Goal: Information Seeking & Learning: Learn about a topic

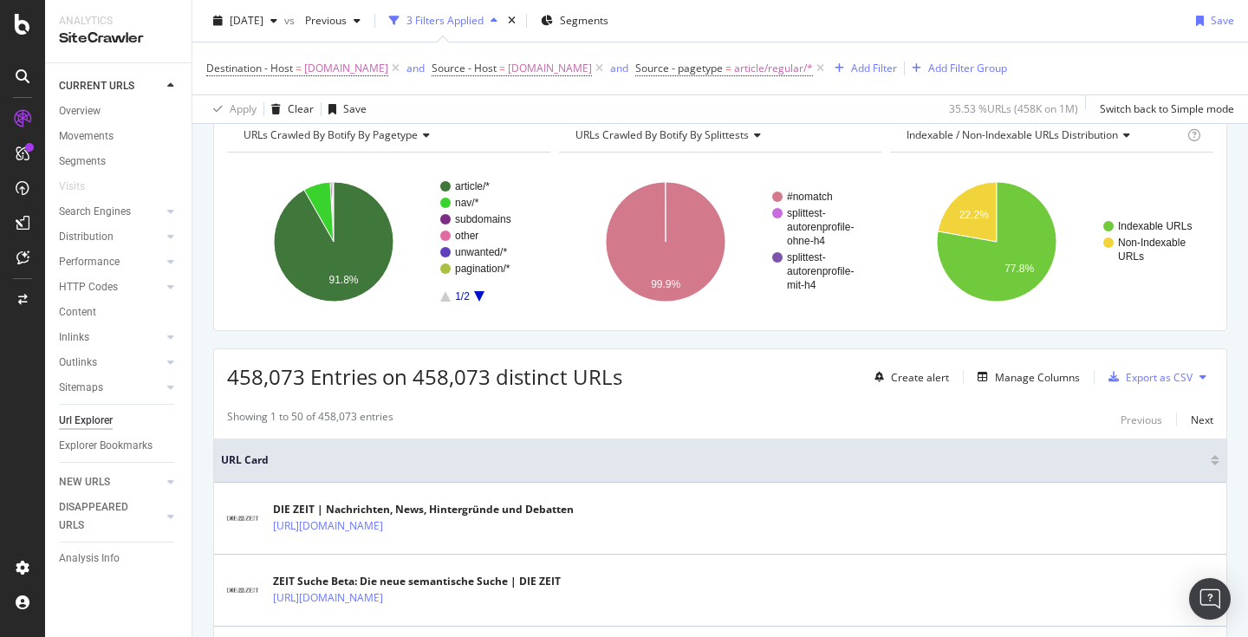
scroll to position [95, 0]
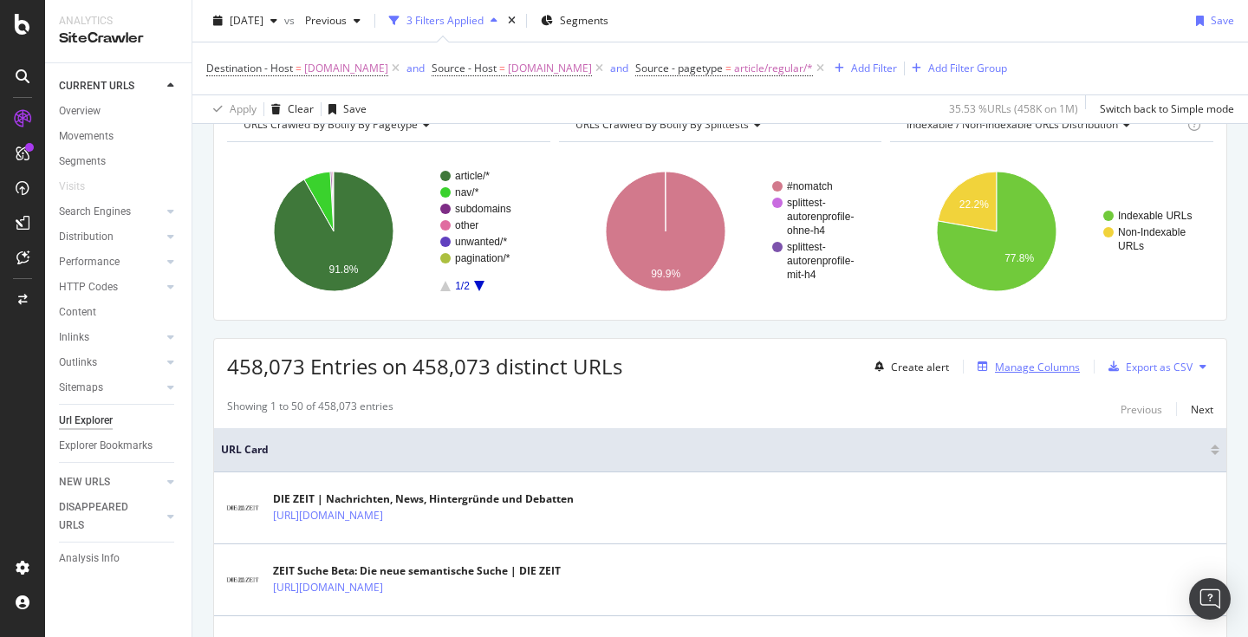
click at [1057, 372] on div "Manage Columns" at bounding box center [1037, 367] width 85 height 15
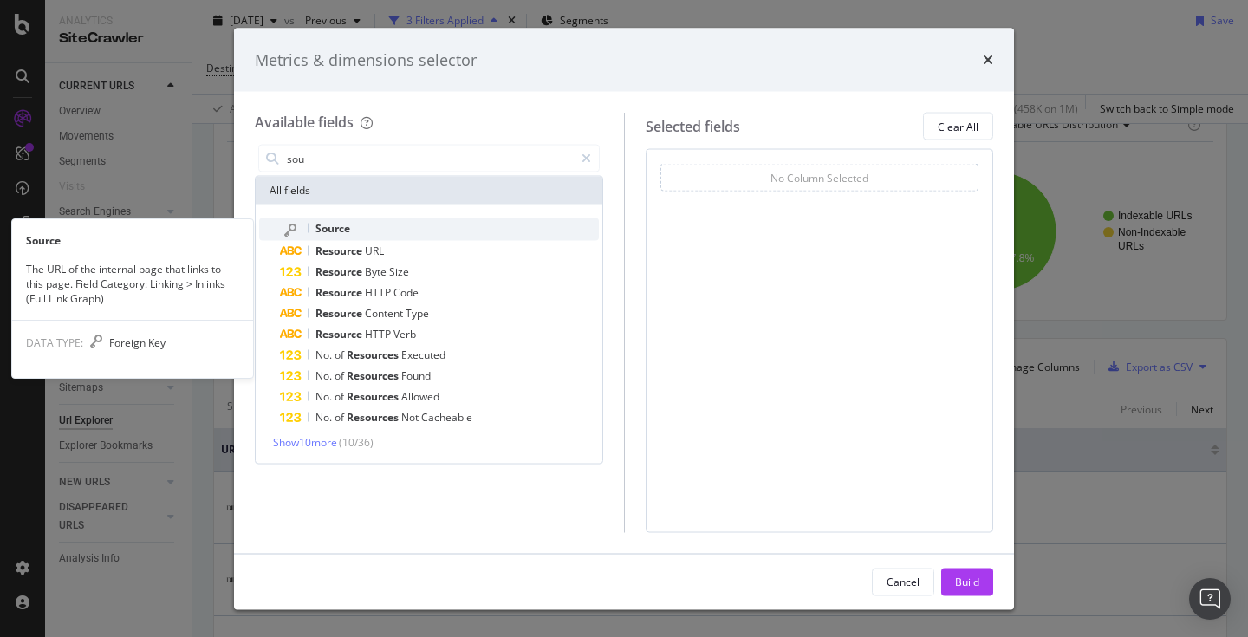
type input "sou"
click at [363, 231] on div "Source" at bounding box center [439, 229] width 319 height 23
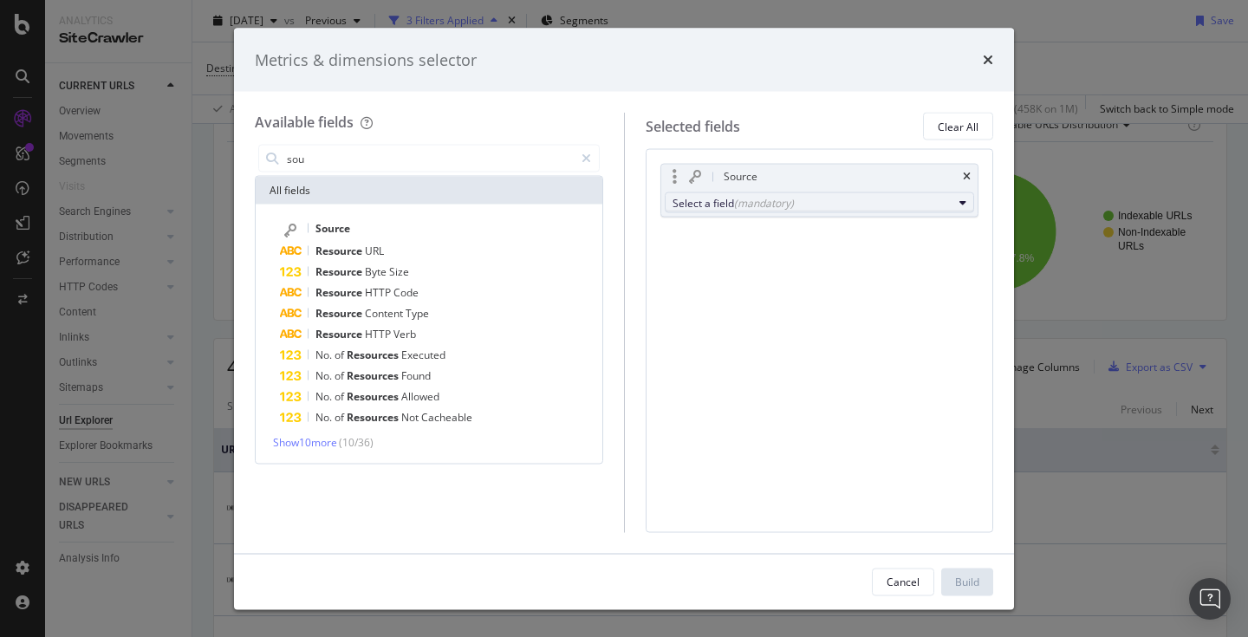
click at [732, 203] on div "Select a field (mandatory)" at bounding box center [812, 202] width 281 height 15
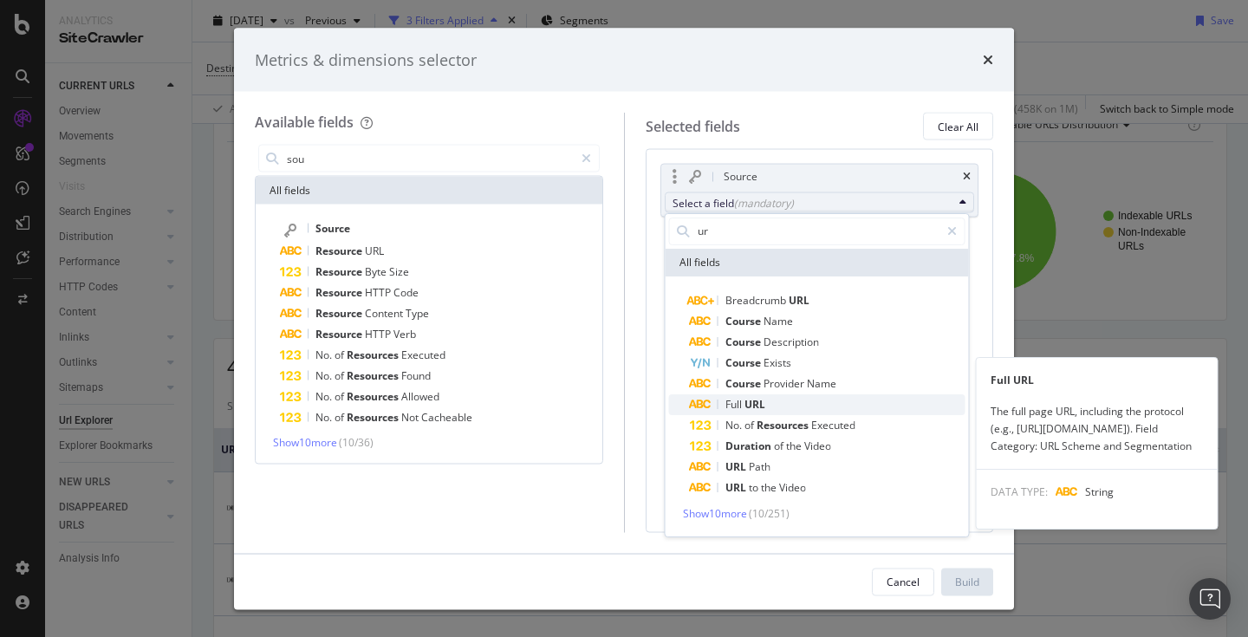
type input "ur"
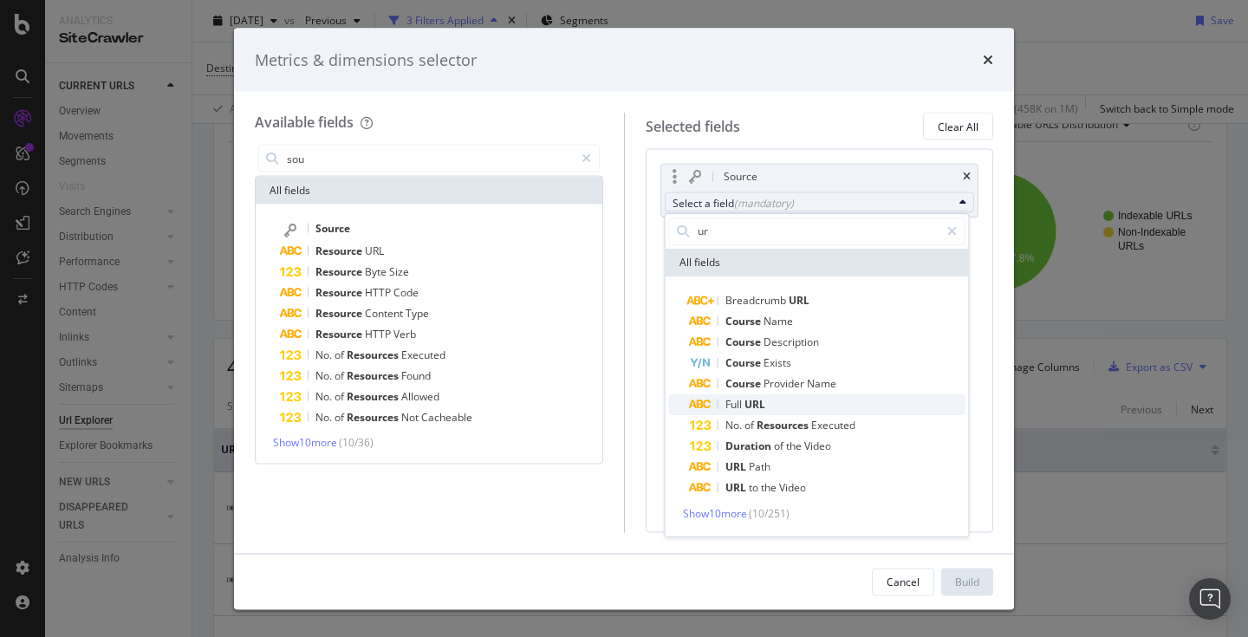
click at [751, 400] on span "URL" at bounding box center [754, 404] width 21 height 15
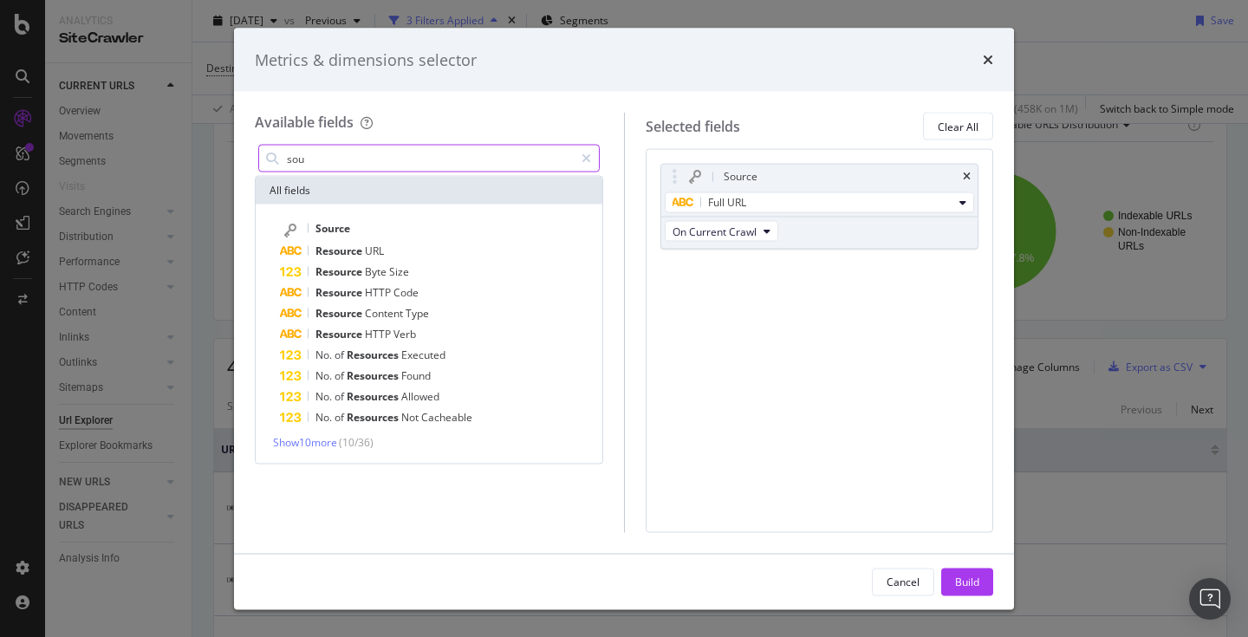
click at [408, 159] on input "sou" at bounding box center [429, 159] width 289 height 26
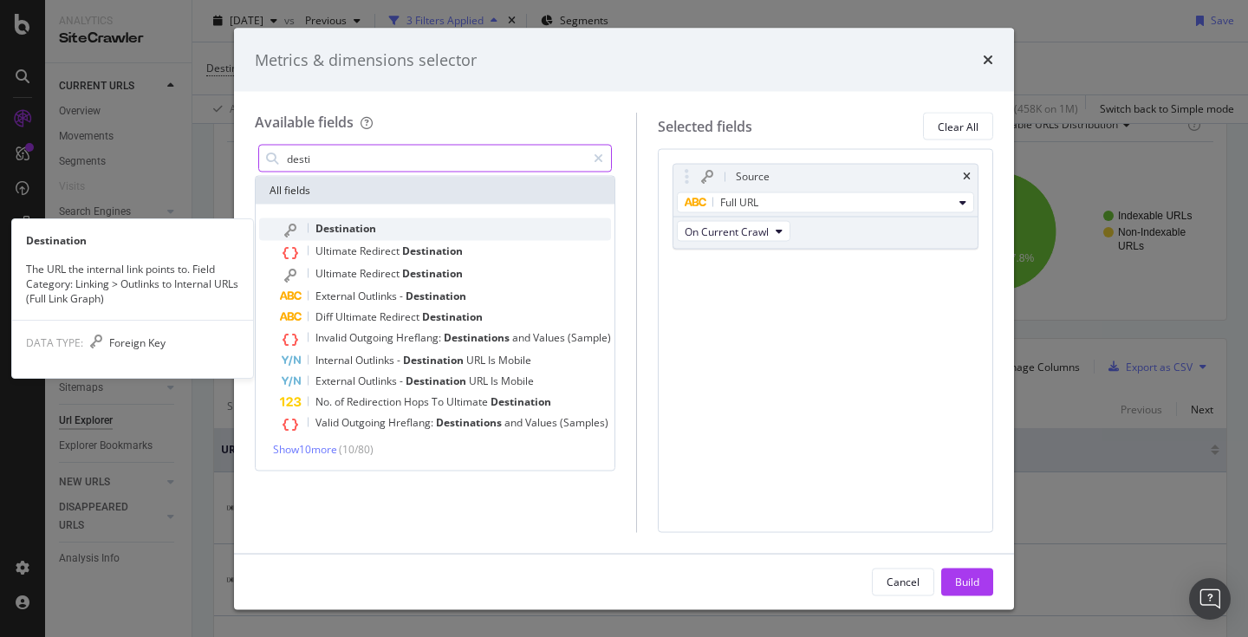
type input "desti"
click at [347, 227] on span "Destination" at bounding box center [345, 228] width 61 height 15
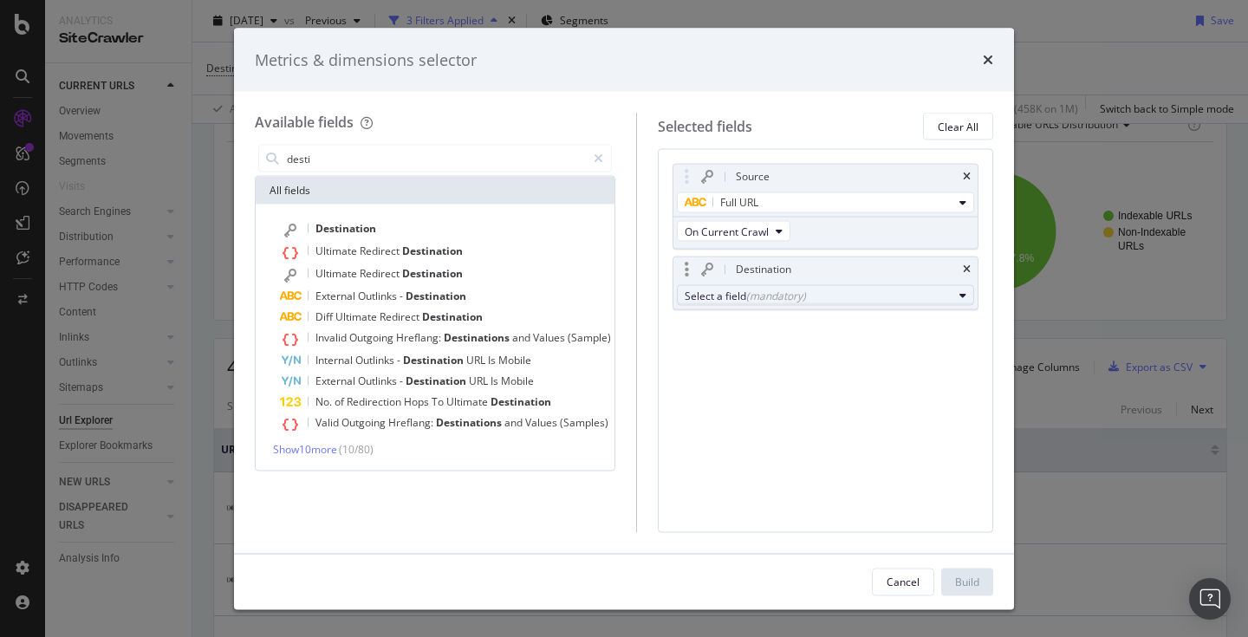
click at [763, 300] on div "(mandatory)" at bounding box center [776, 295] width 60 height 15
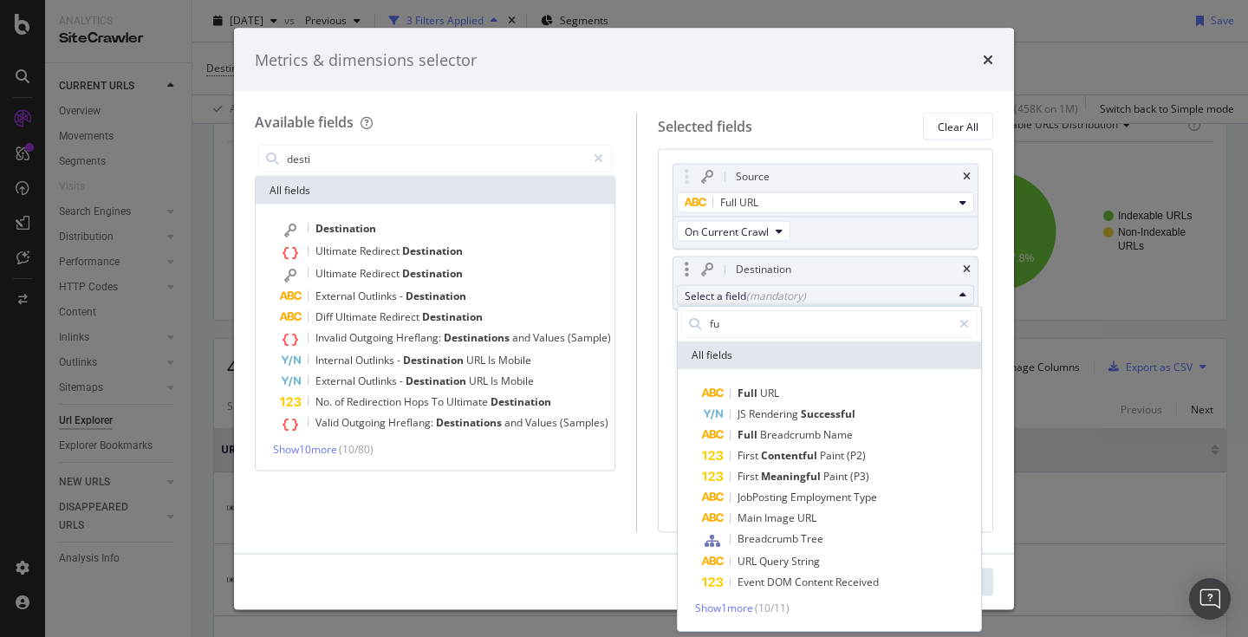
type input "fu"
click at [759, 383] on div "Full URL JS Rendering Successful Full Breadcrumb Name First Contentful Paint (P…" at bounding box center [829, 500] width 303 height 262
click at [759, 388] on span "Full" at bounding box center [748, 393] width 23 height 15
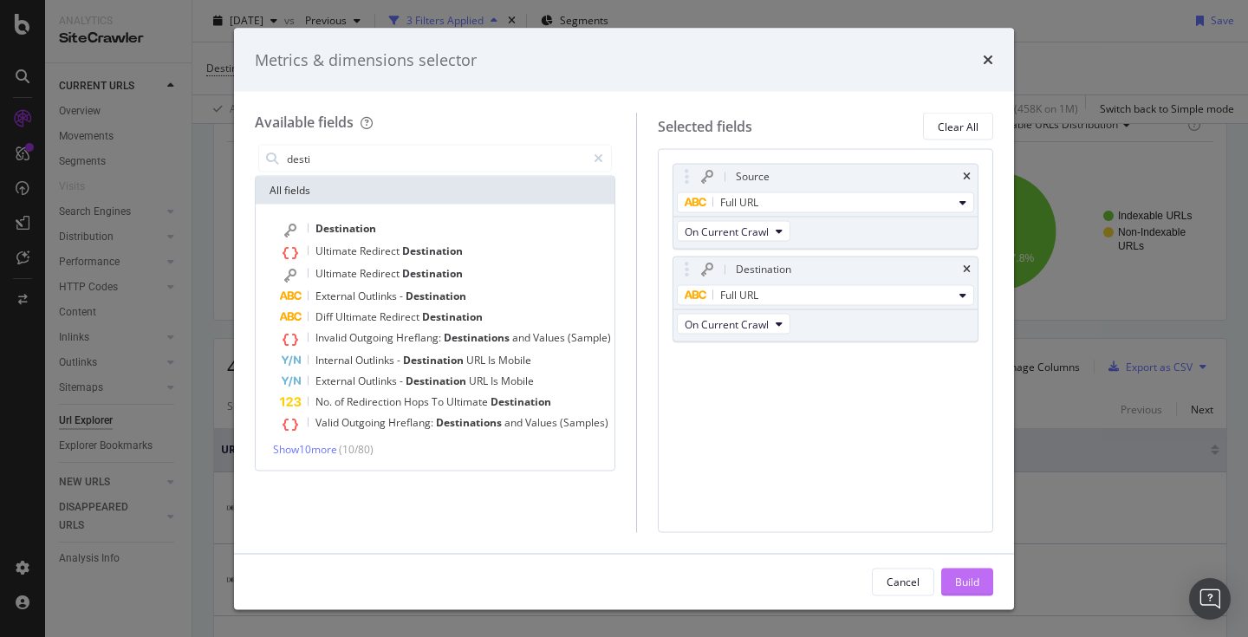
click at [951, 586] on button "Build" at bounding box center [967, 582] width 52 height 28
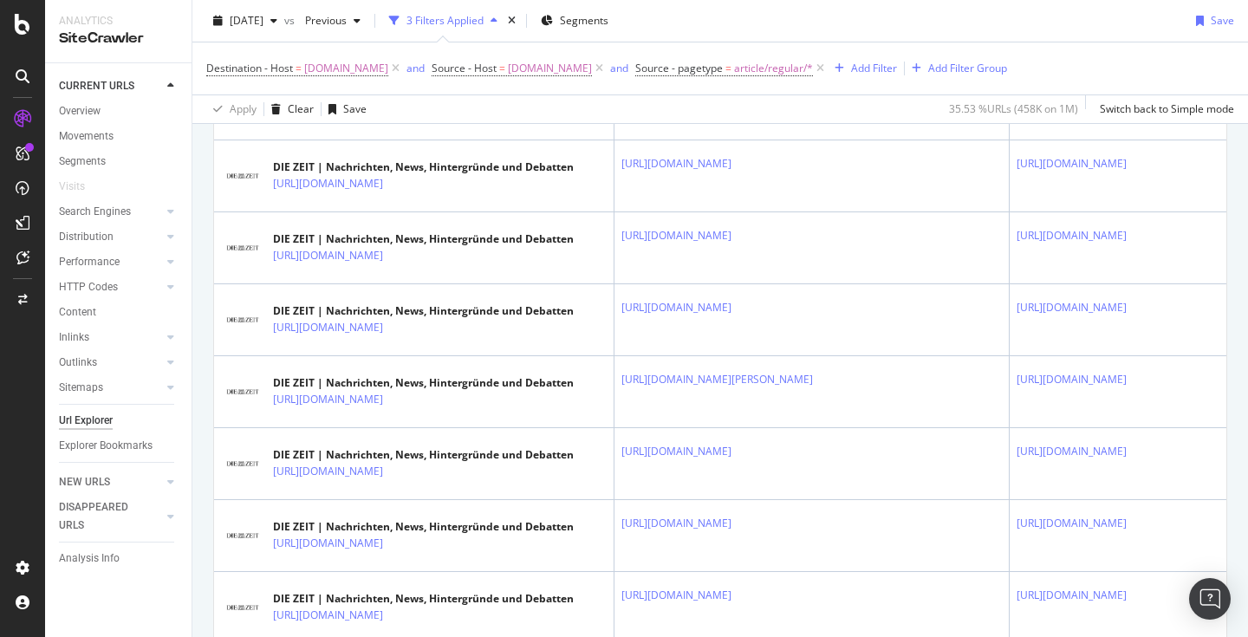
scroll to position [3629, 0]
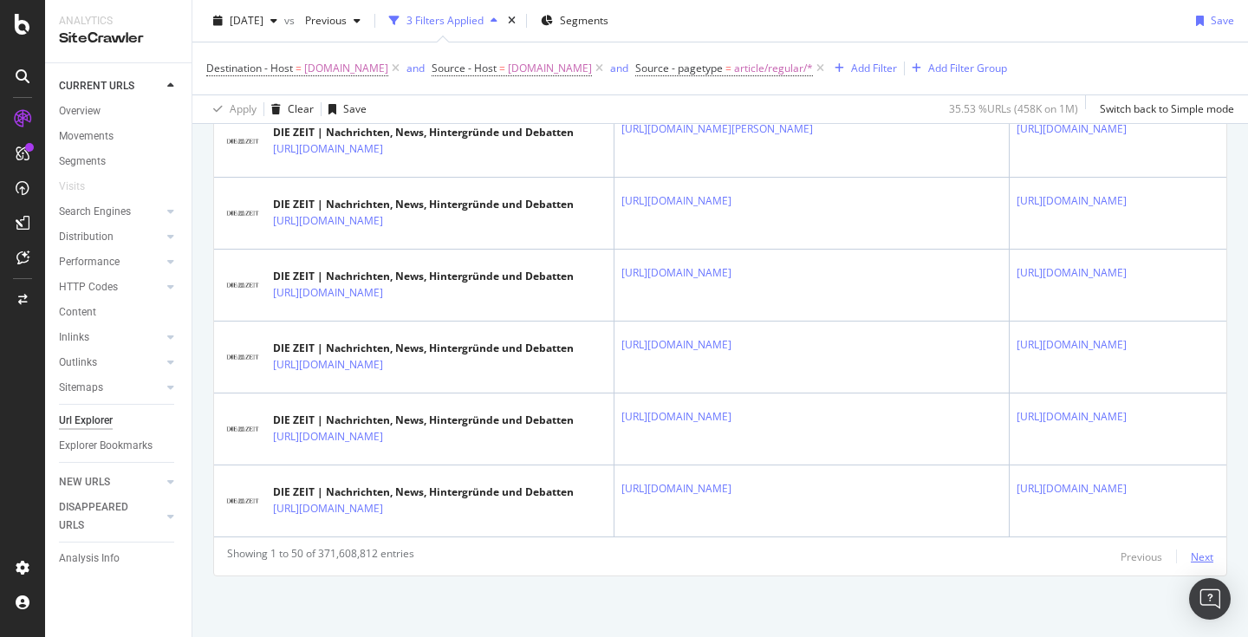
click at [1197, 559] on div "Next" at bounding box center [1201, 556] width 23 height 15
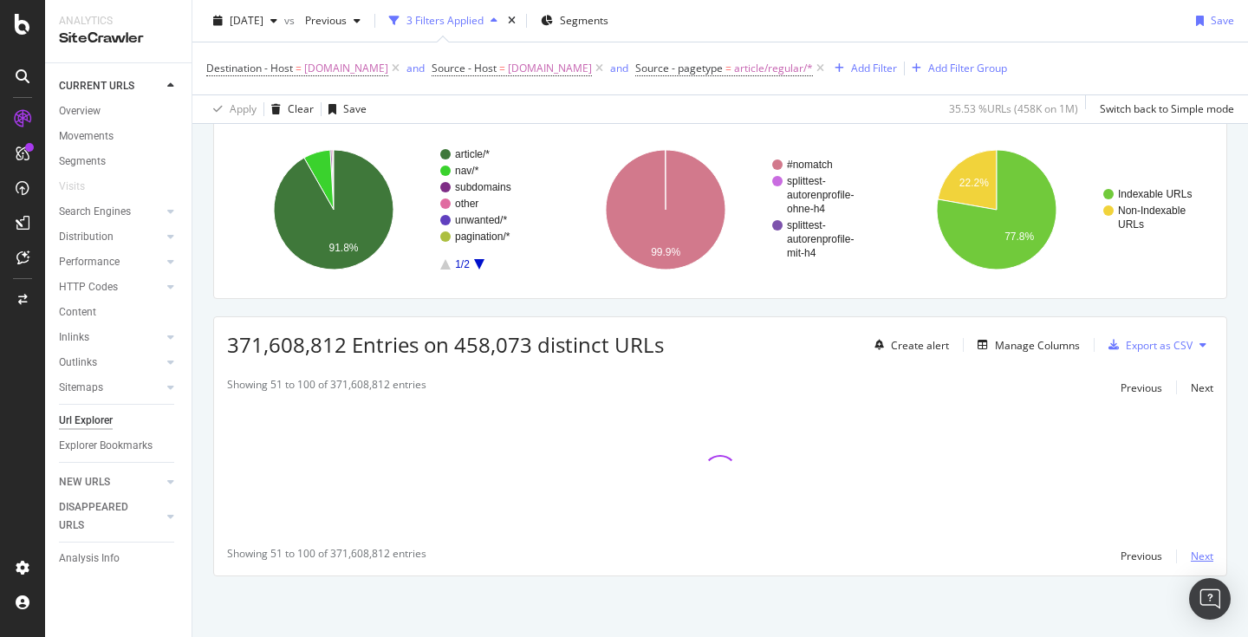
scroll to position [117, 0]
click at [876, 73] on div "Add Filter" at bounding box center [874, 68] width 46 height 15
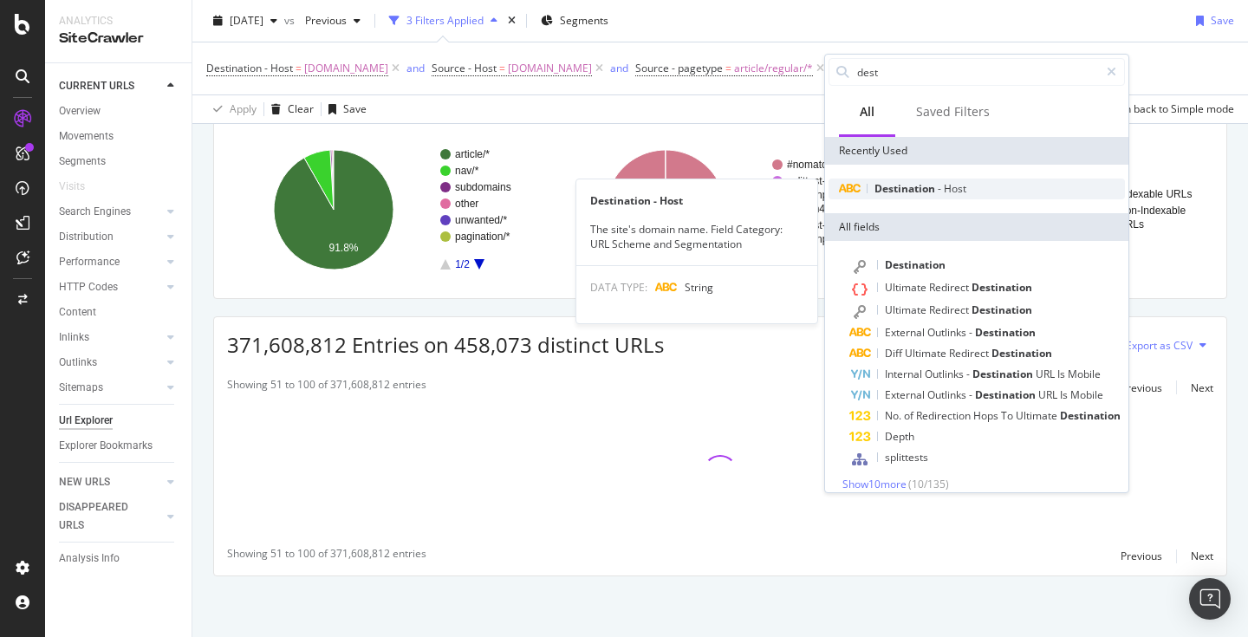
type input "dest"
click at [892, 189] on span "Destination" at bounding box center [905, 188] width 63 height 15
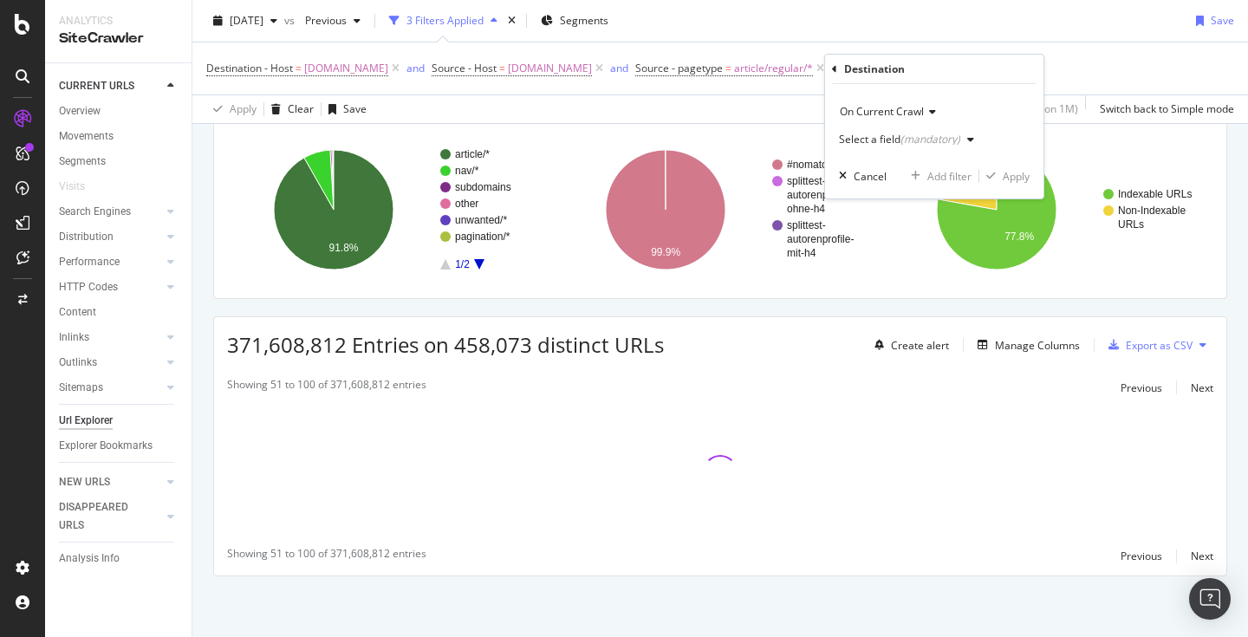
click at [919, 136] on div "(mandatory)" at bounding box center [930, 139] width 60 height 15
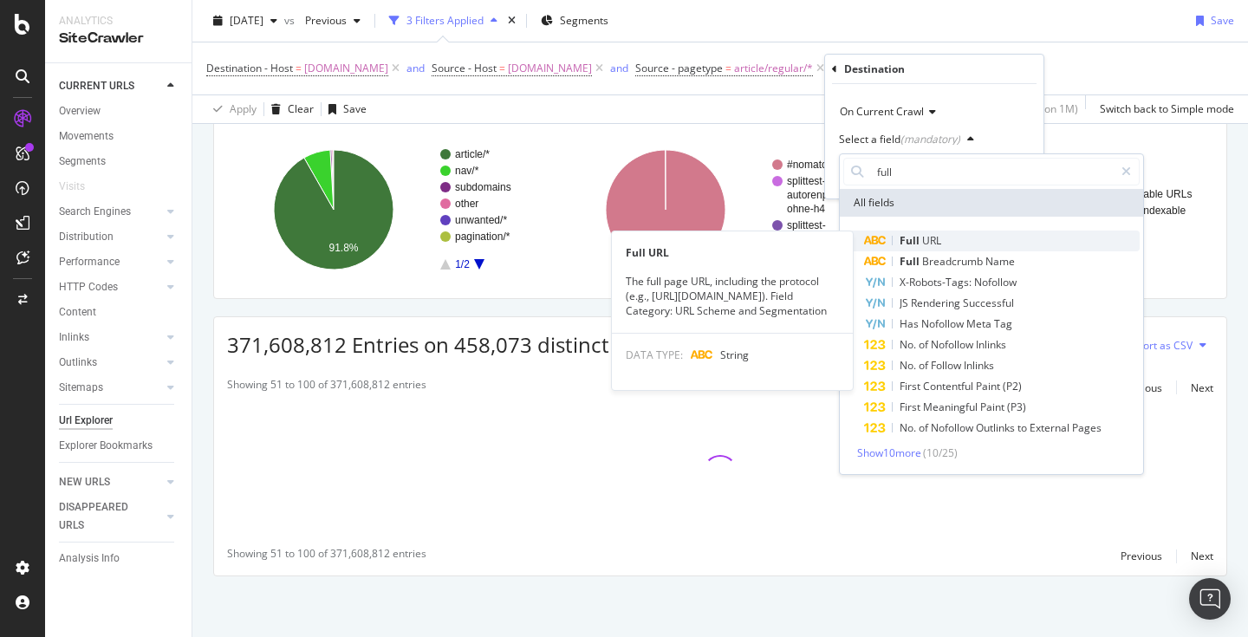
type input "full"
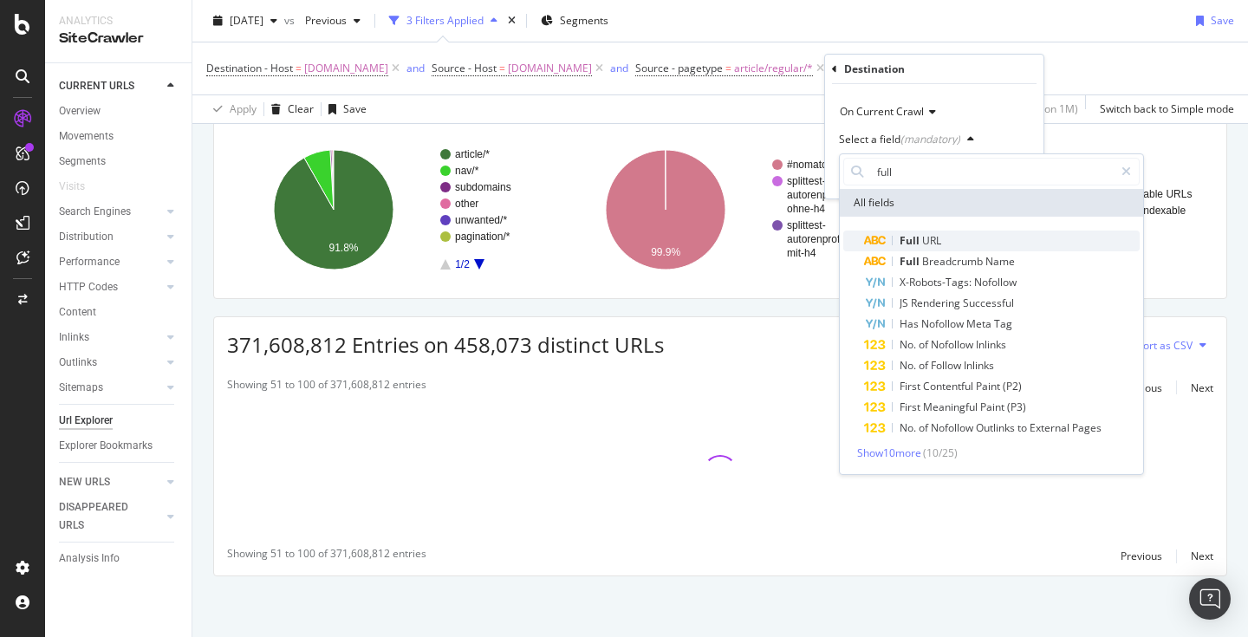
click at [914, 238] on span "Full" at bounding box center [910, 240] width 23 height 15
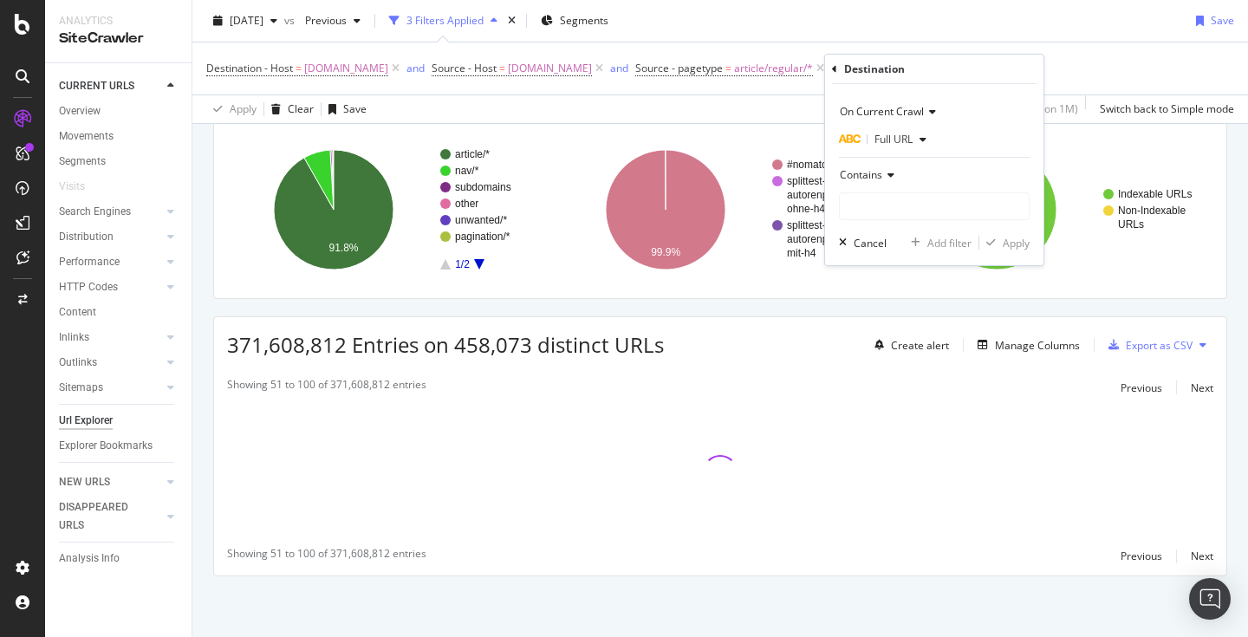
click at [885, 176] on icon at bounding box center [888, 175] width 12 height 10
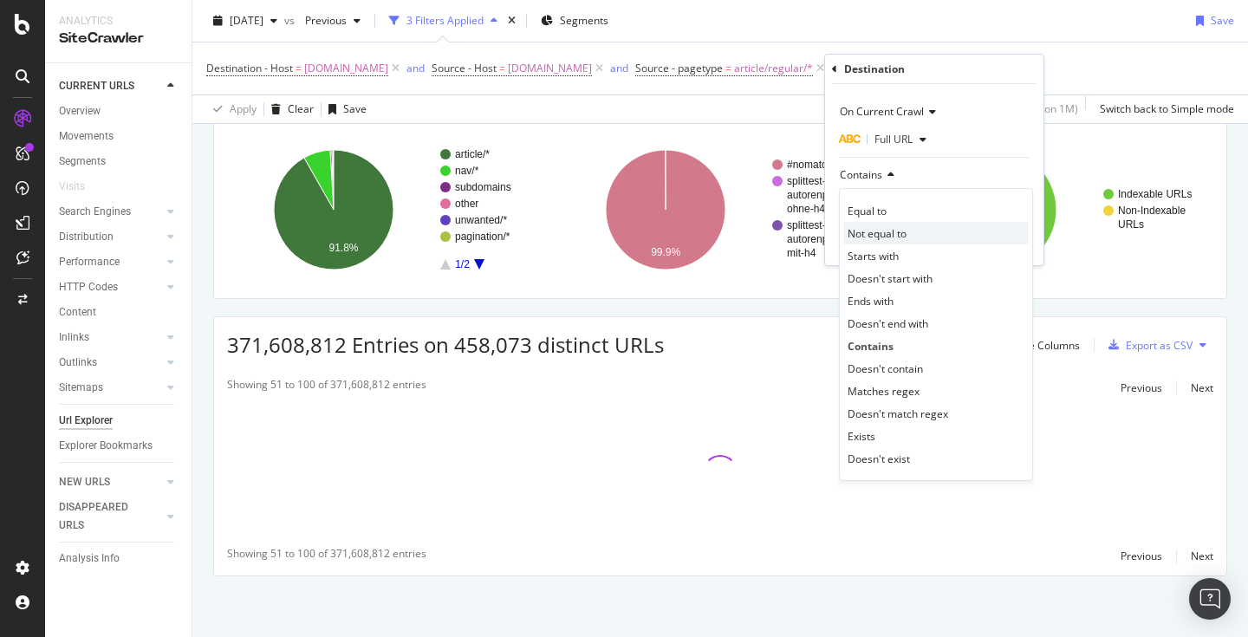
click at [894, 233] on span "Not equal to" at bounding box center [876, 233] width 59 height 15
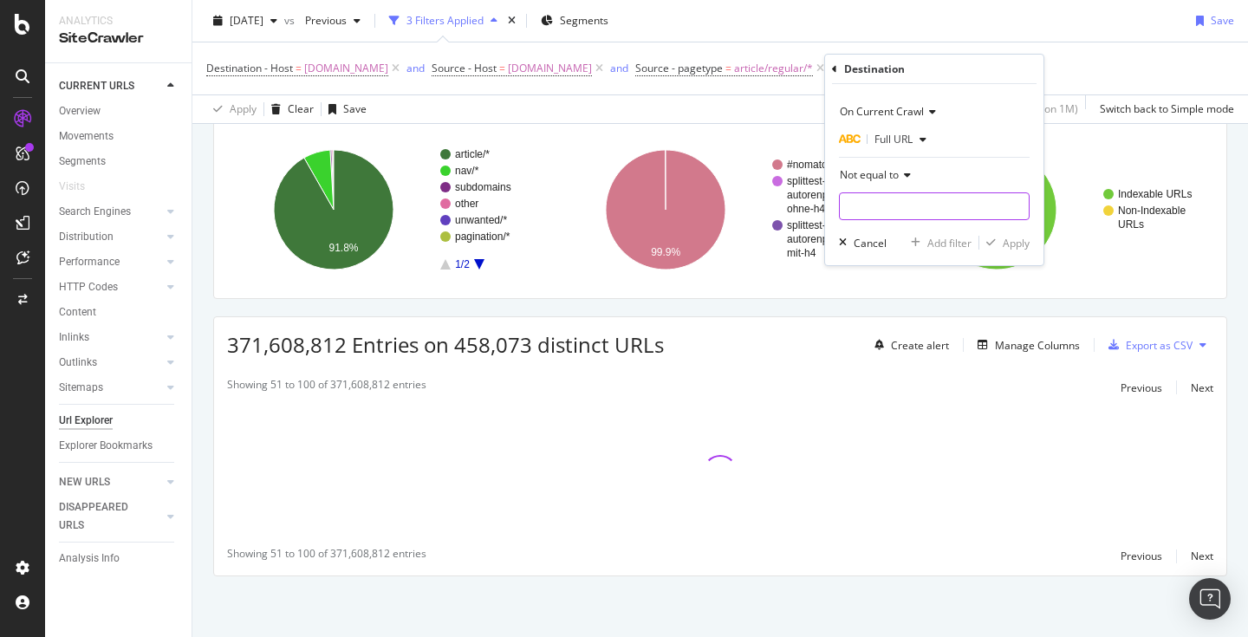
click at [897, 213] on input "text" at bounding box center [934, 206] width 189 height 28
type input "[URL][DOMAIN_NAME]"
click at [1016, 243] on div "Apply" at bounding box center [1015, 243] width 27 height 15
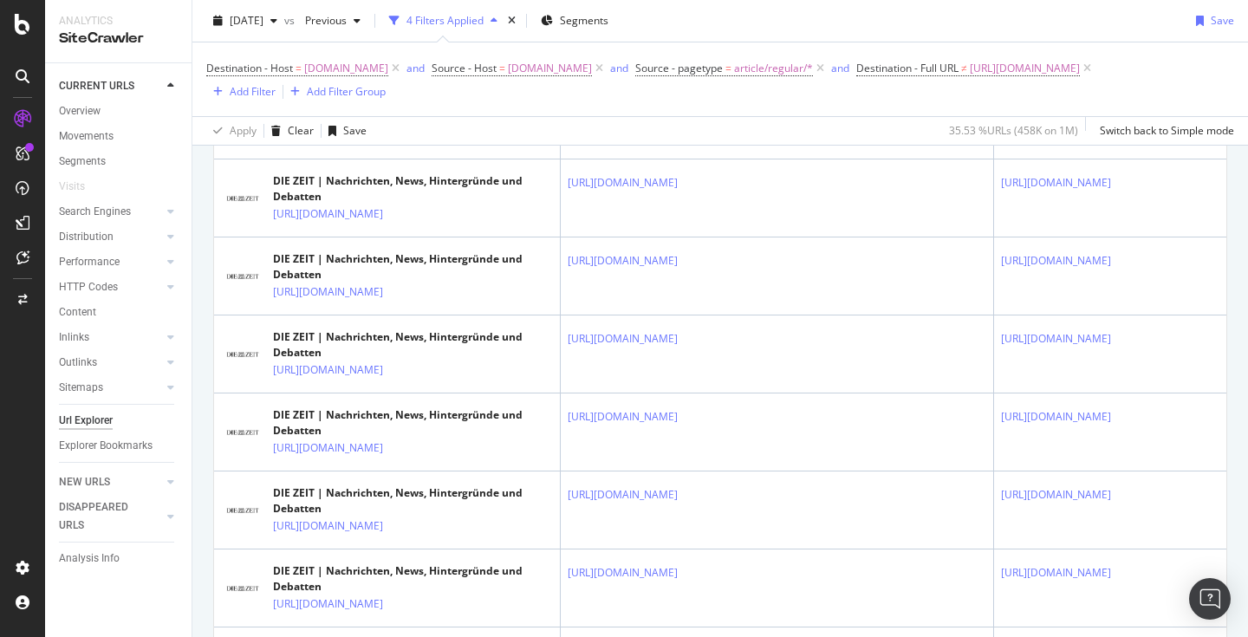
scroll to position [3956, 0]
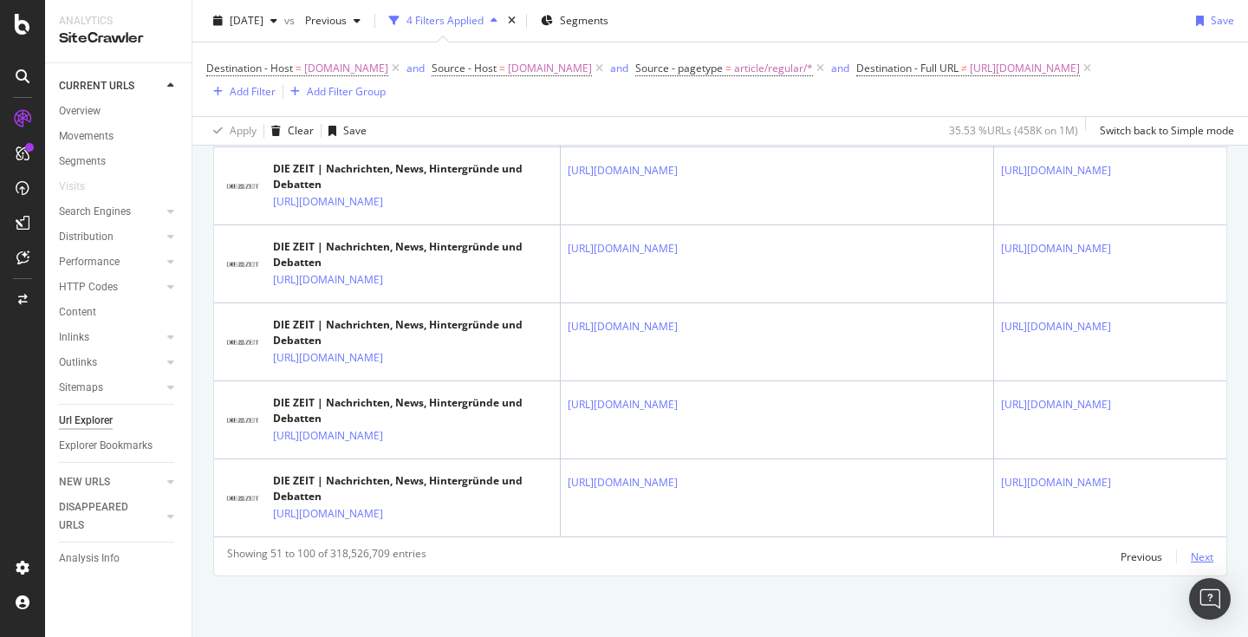
click at [1201, 551] on div "Next" at bounding box center [1201, 556] width 23 height 15
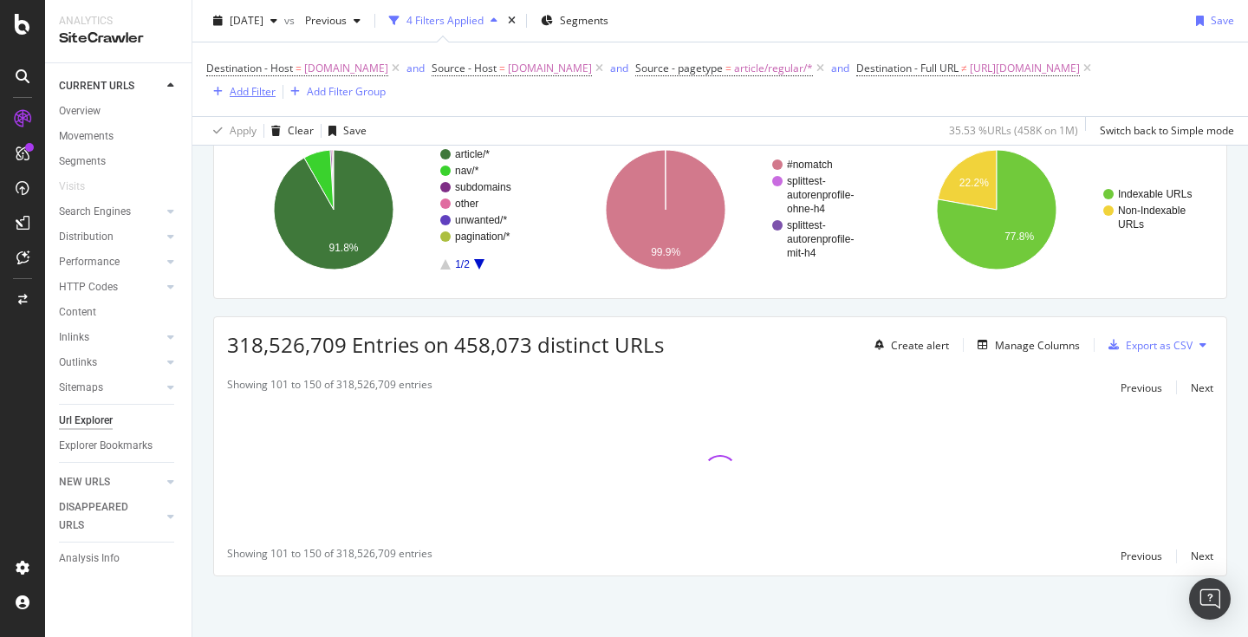
click at [255, 93] on div "Add Filter" at bounding box center [253, 91] width 46 height 15
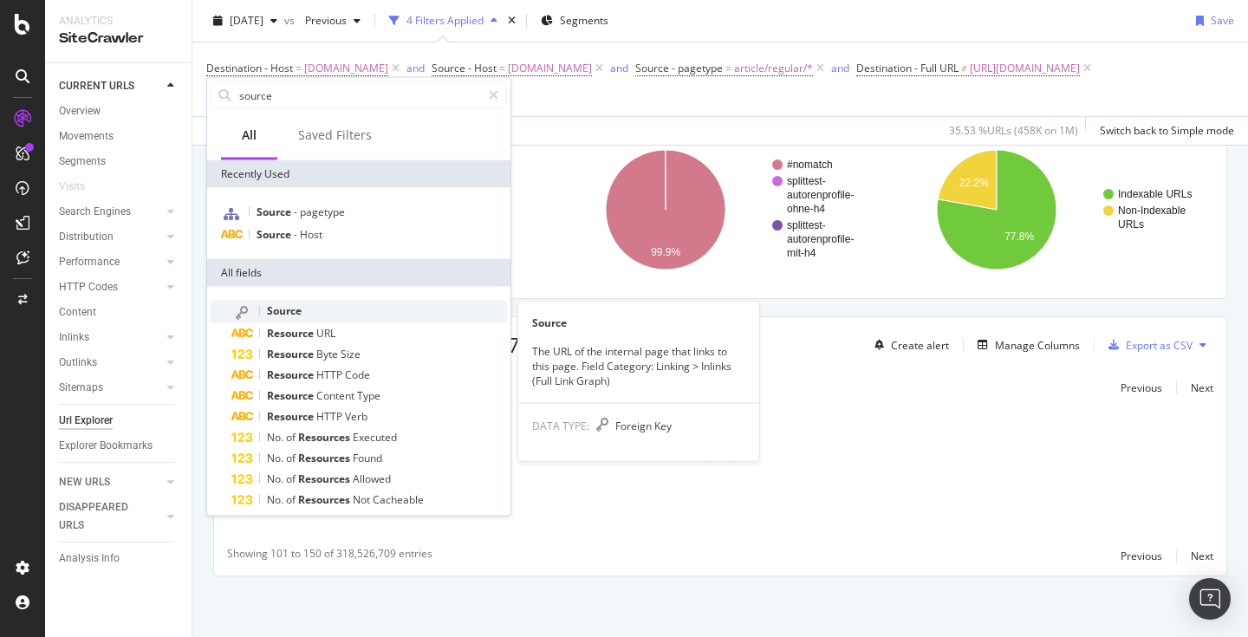
type input "source"
click at [289, 305] on span "Source" at bounding box center [284, 310] width 35 height 15
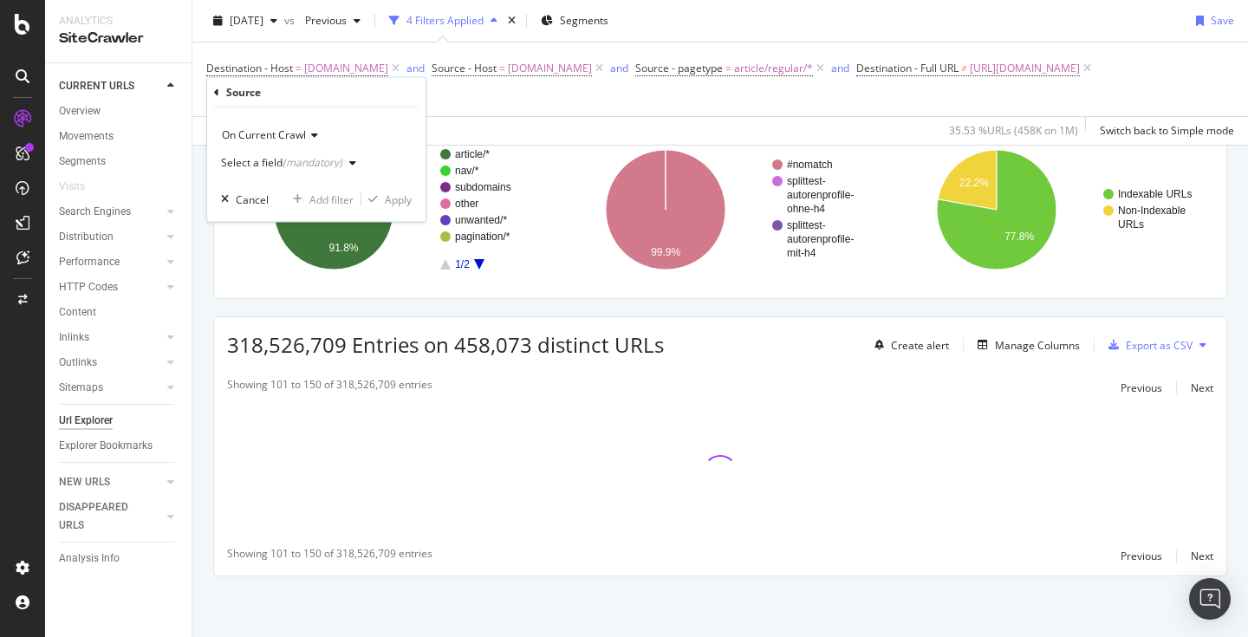
click at [347, 168] on div "Select a field (mandatory)" at bounding box center [292, 163] width 142 height 26
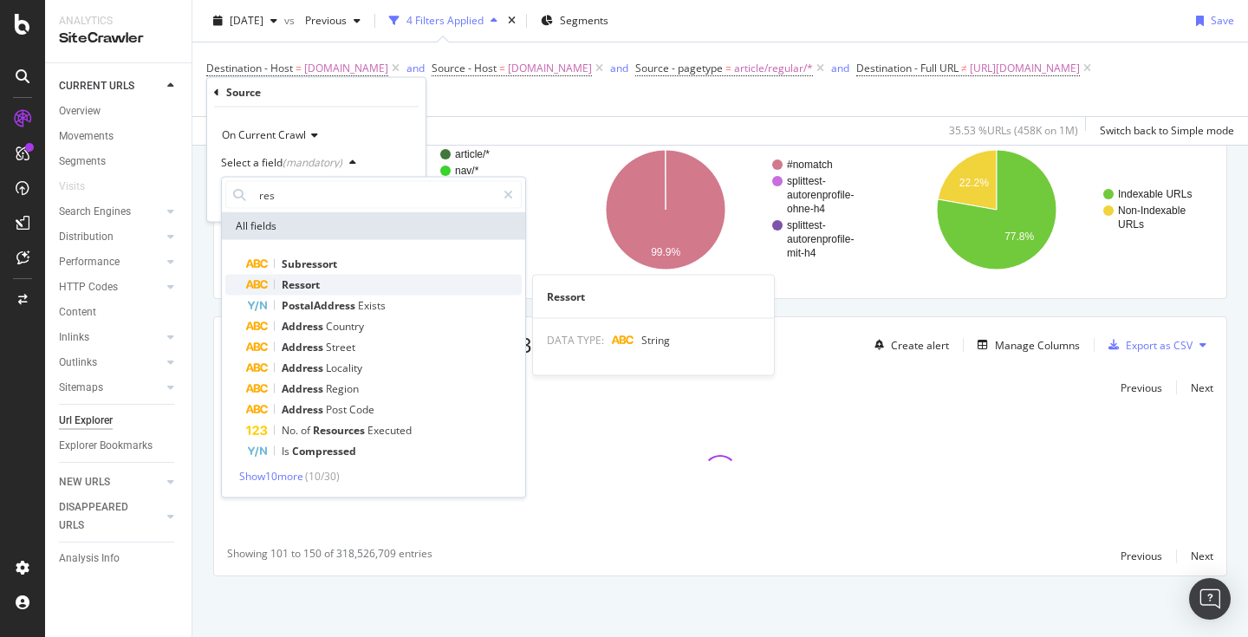
type input "res"
click at [308, 279] on span "Ressort" at bounding box center [301, 284] width 38 height 15
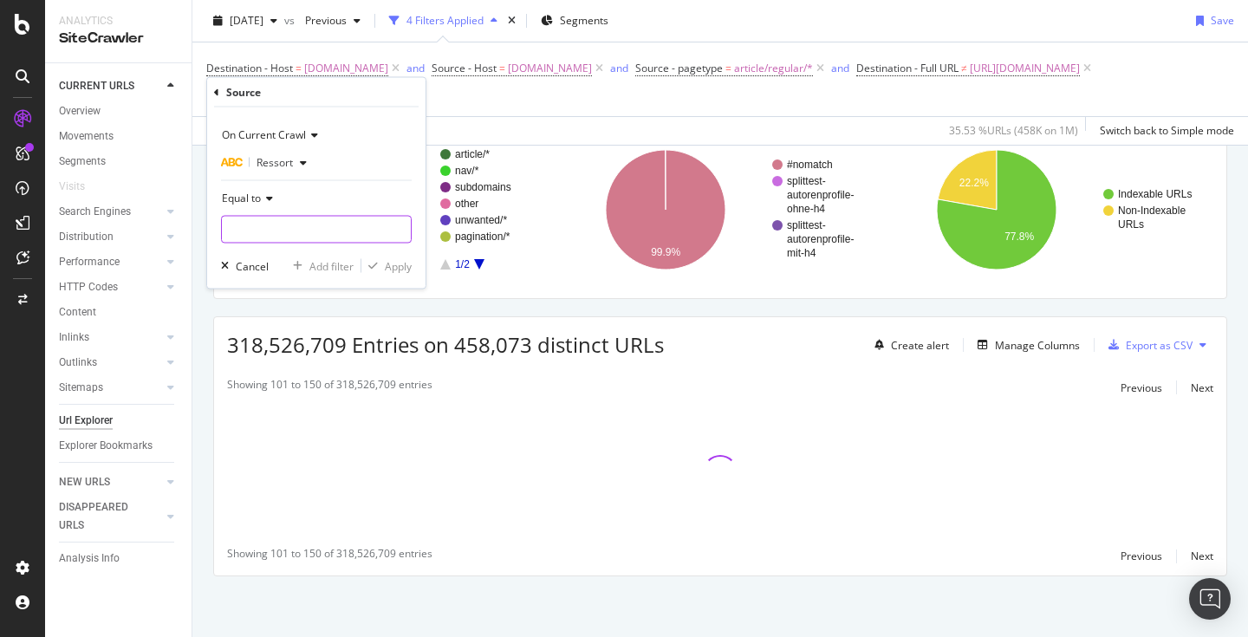
click at [305, 227] on input "text" at bounding box center [316, 230] width 189 height 28
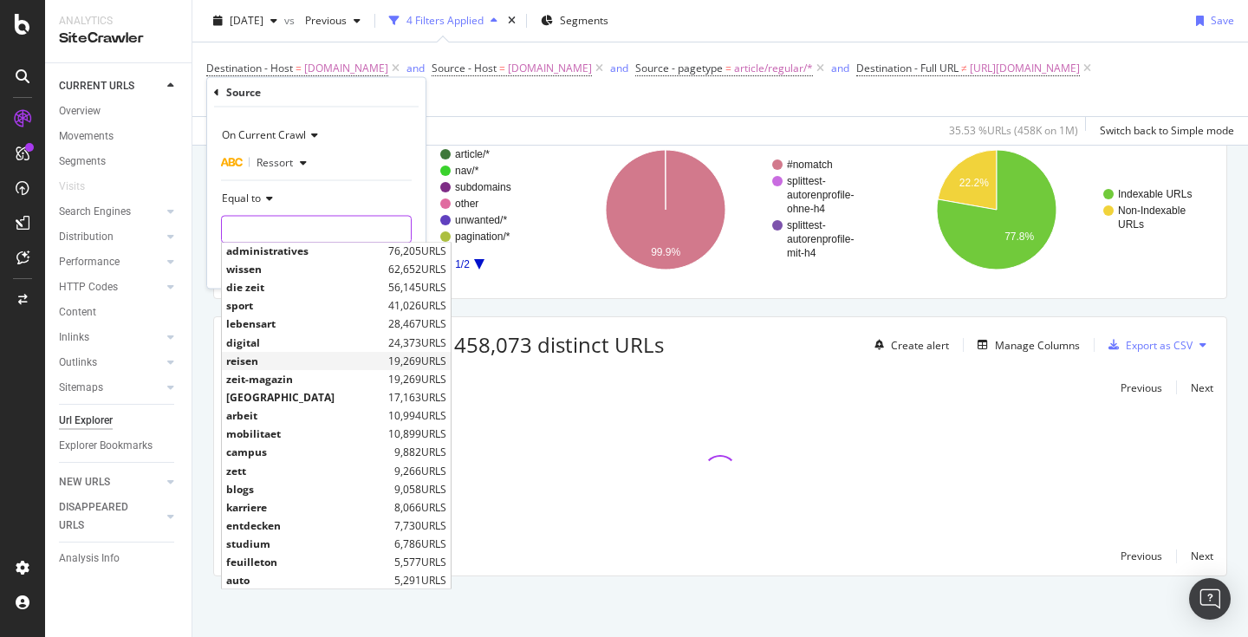
scroll to position [94, 0]
click at [268, 451] on span "campus" at bounding box center [308, 451] width 164 height 15
type input "campus"
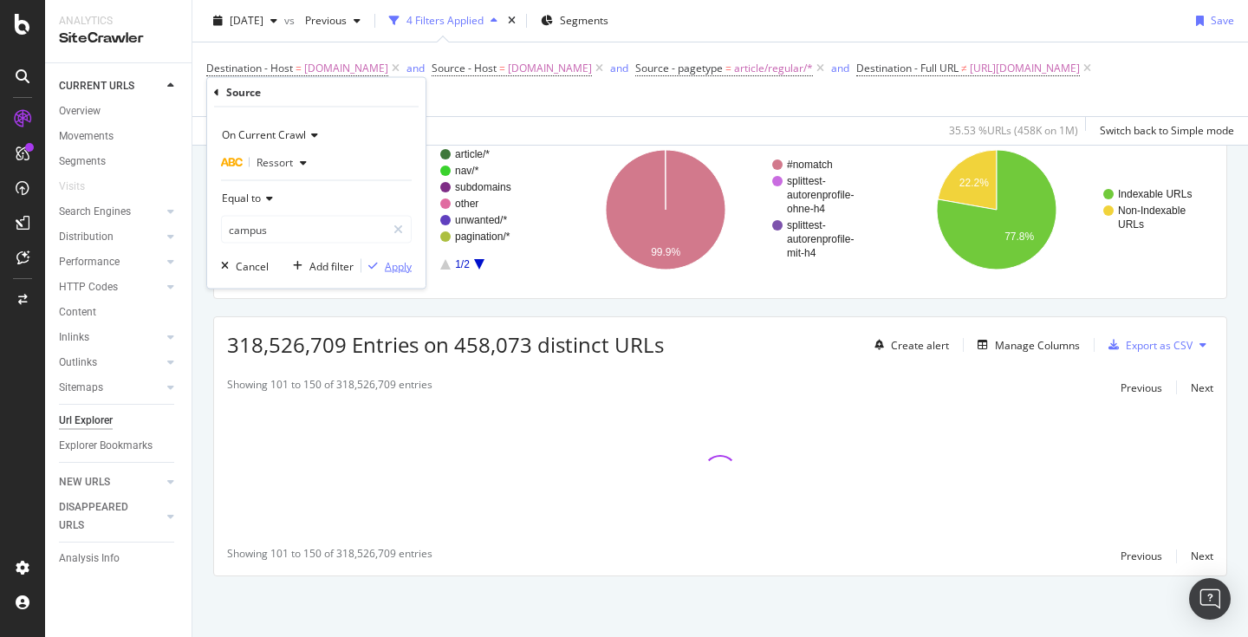
click at [399, 260] on div "Apply" at bounding box center [398, 265] width 27 height 15
